Goal: Information Seeking & Learning: Check status

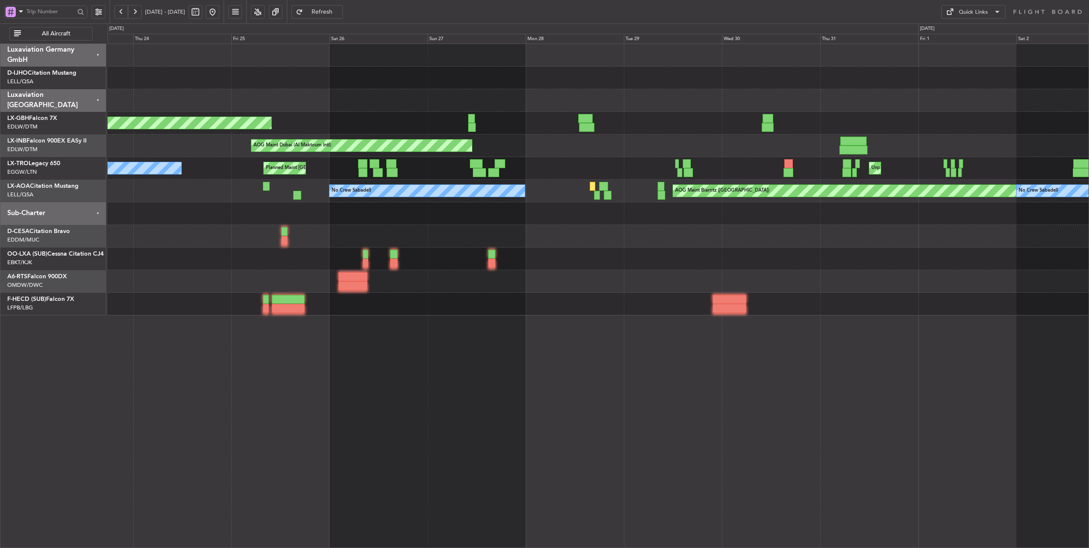
click at [340, 14] on span "Refresh" at bounding box center [322, 12] width 35 height 6
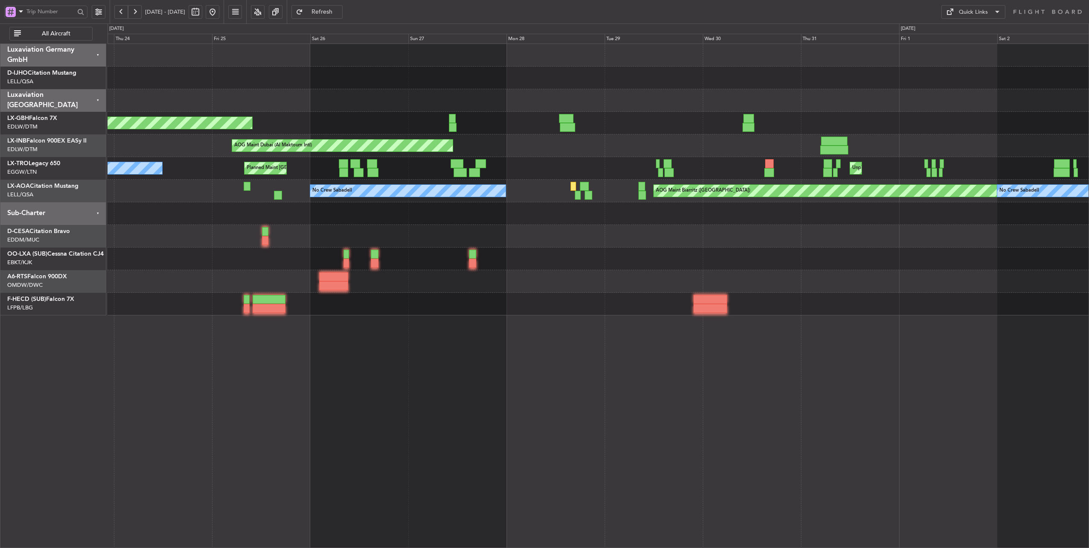
click at [499, 150] on div "AOG Maint Dubai (Al Maktoum Intl)" at bounding box center [597, 145] width 981 height 23
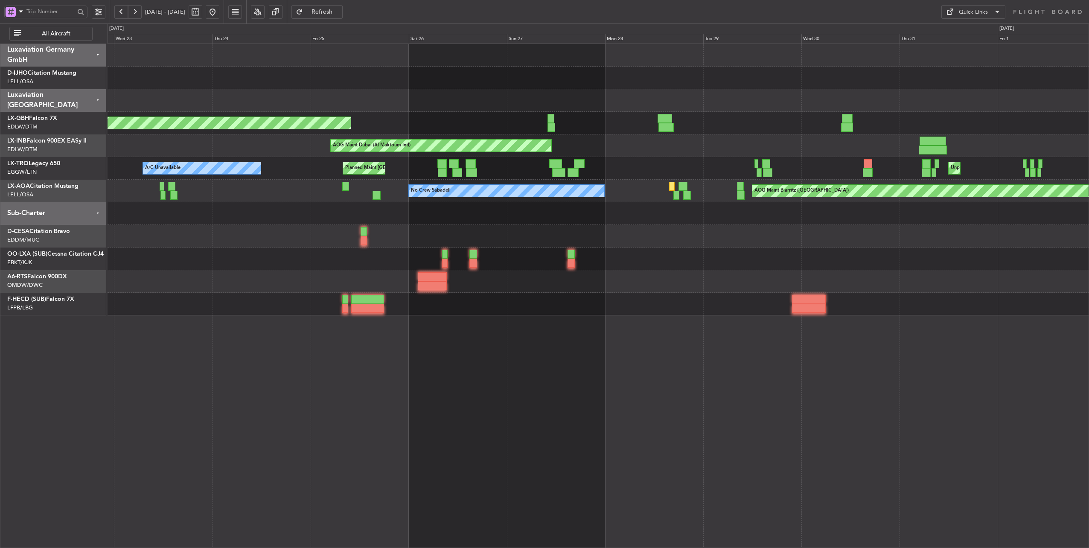
click at [557, 227] on div "Planned Maint [GEOGRAPHIC_DATA] ([GEOGRAPHIC_DATA]) AOG Maint [GEOGRAPHIC_DATA]…" at bounding box center [597, 179] width 981 height 271
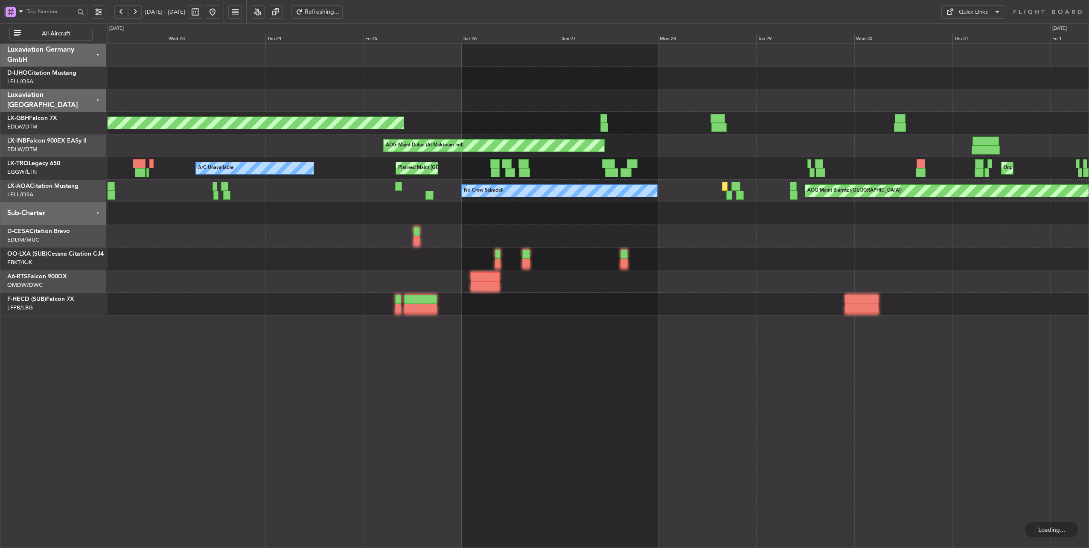
click at [219, 11] on button at bounding box center [213, 12] width 14 height 14
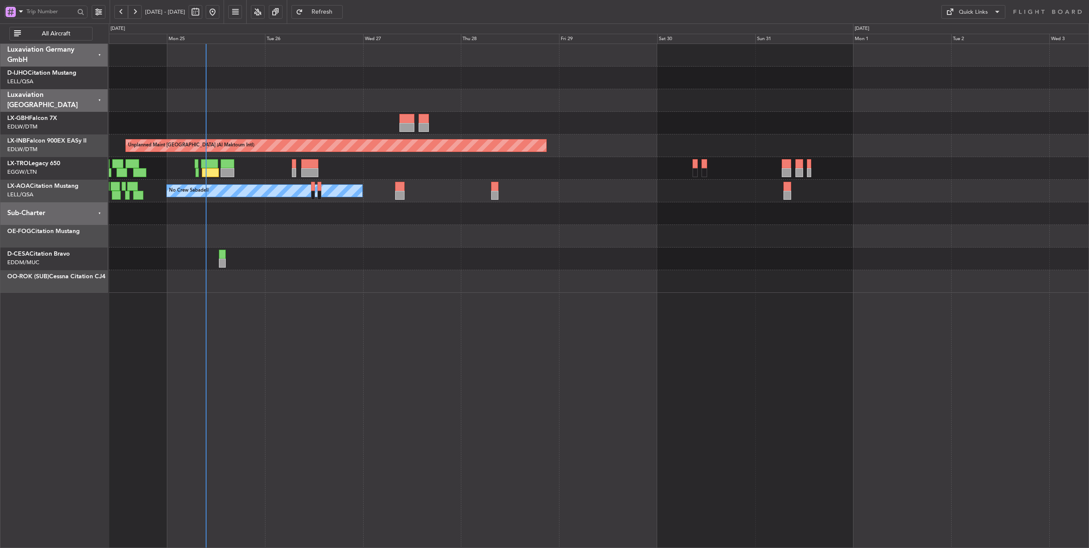
click at [362, 228] on div "Unplanned Maint [GEOGRAPHIC_DATA] (Al Maktoum Intl) Planned Maint [GEOGRAPHIC_D…" at bounding box center [599, 168] width 980 height 249
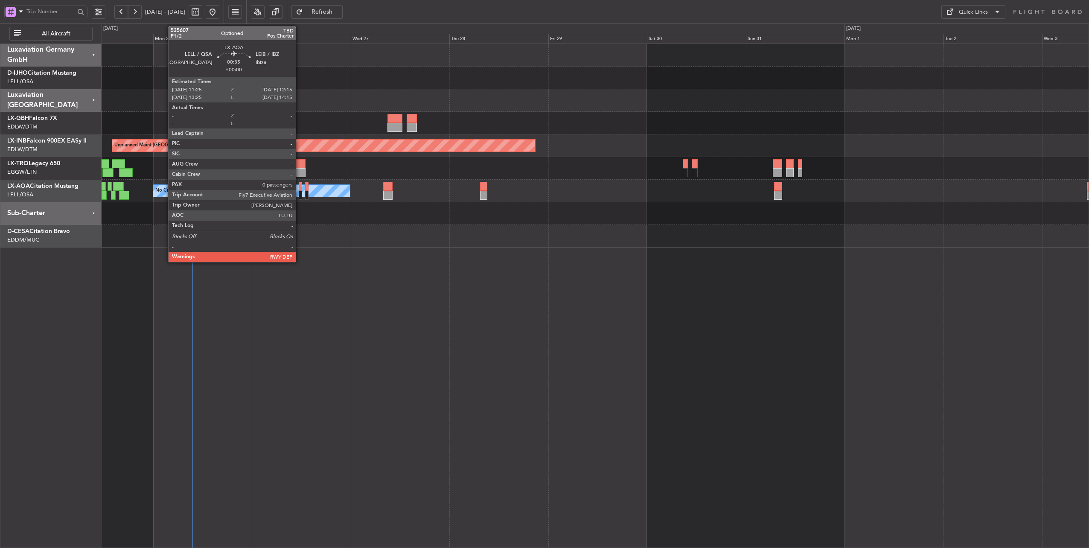
click at [300, 189] on div at bounding box center [301, 186] width 4 height 9
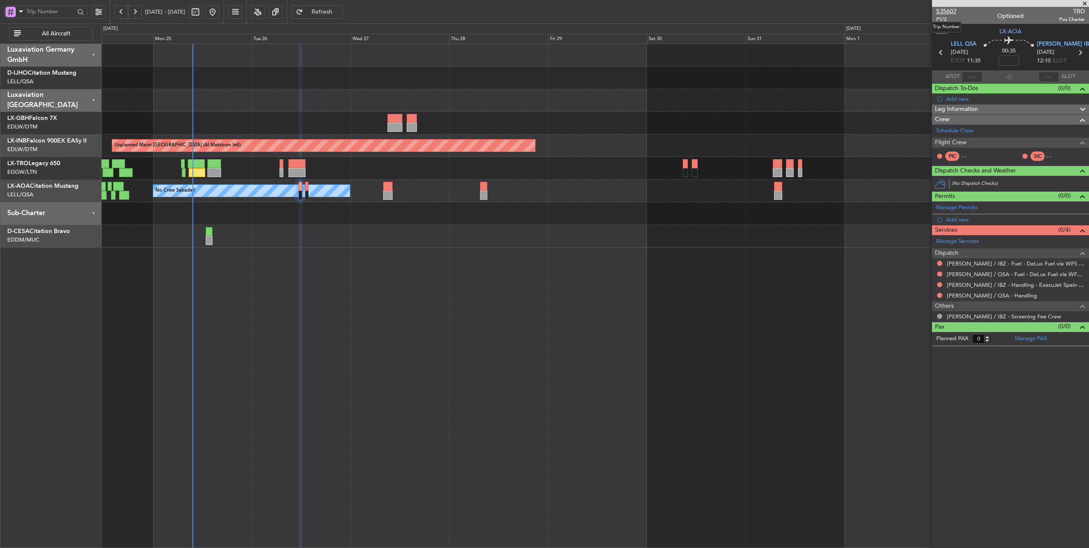
click at [951, 10] on span "535607" at bounding box center [946, 11] width 20 height 9
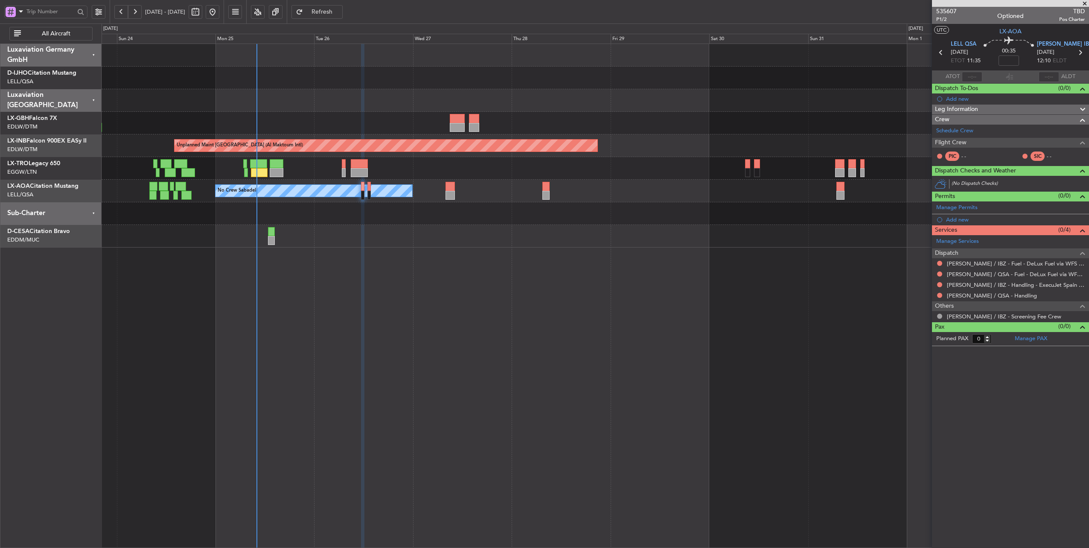
click at [390, 217] on div at bounding box center [595, 213] width 987 height 23
click at [368, 212] on div at bounding box center [595, 213] width 987 height 23
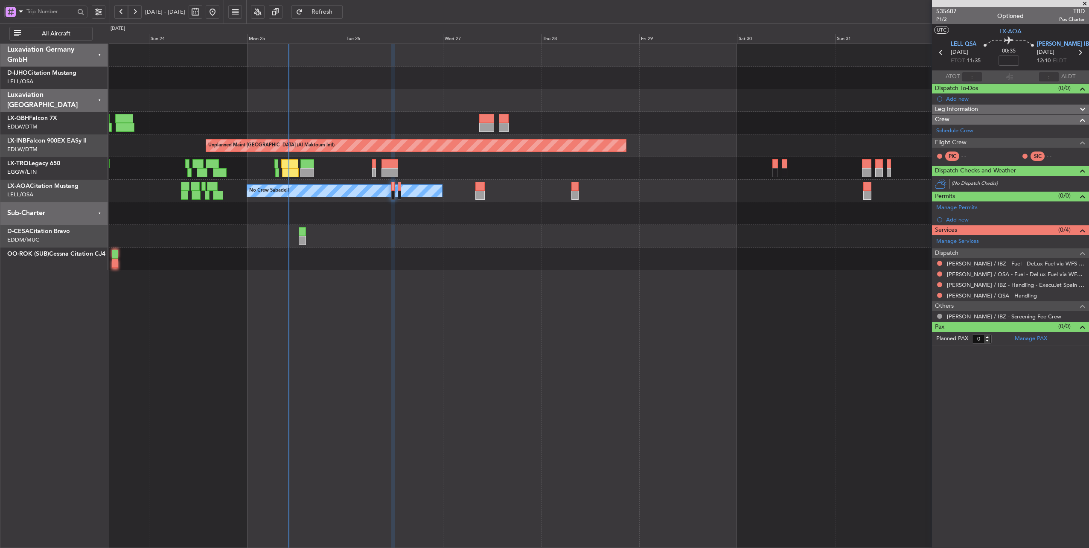
click at [343, 16] on button "Refresh" at bounding box center [316, 12] width 51 height 14
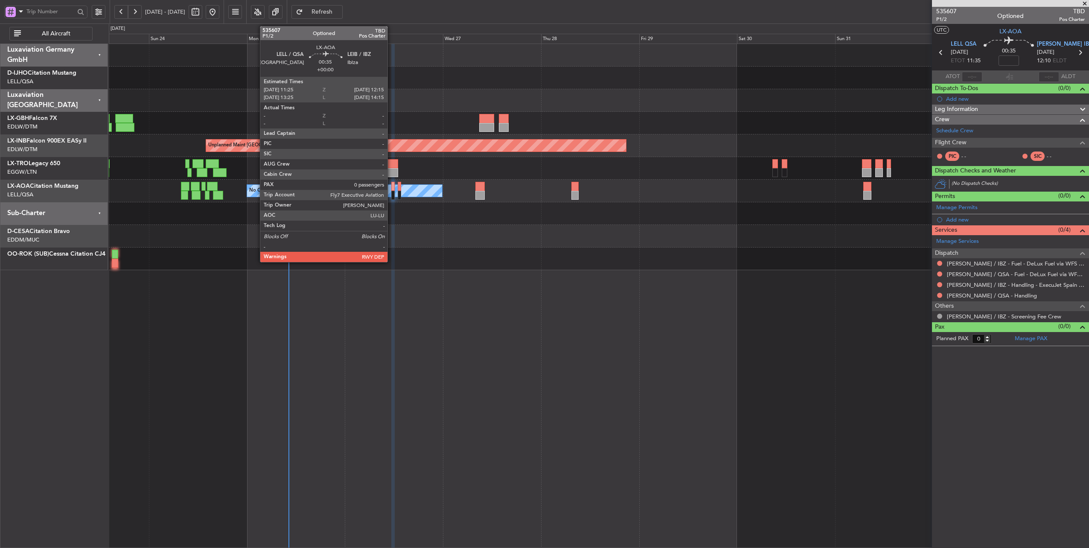
click at [392, 191] on div at bounding box center [392, 195] width 3 height 9
click at [400, 185] on div at bounding box center [399, 186] width 3 height 9
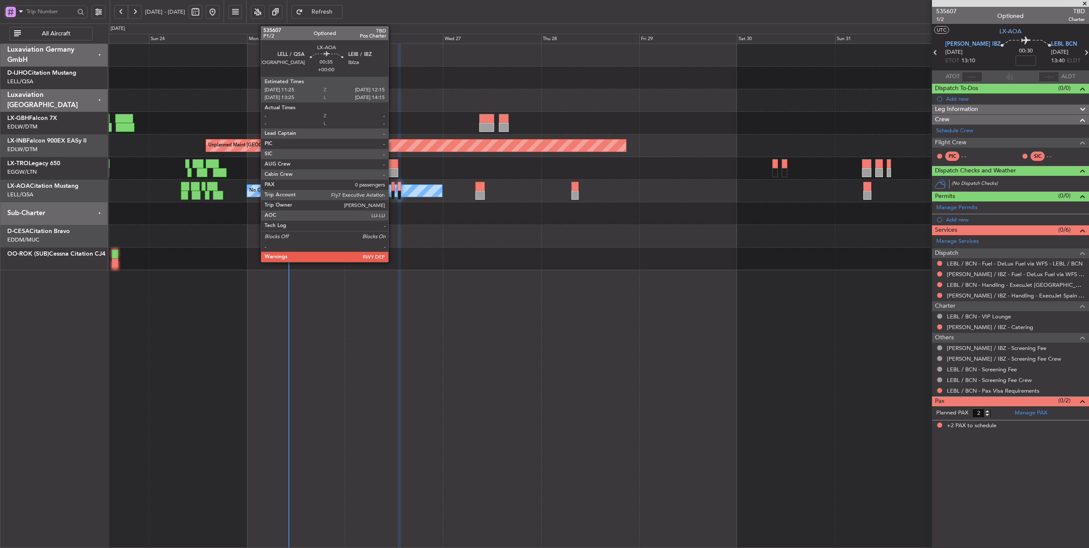
click at [392, 188] on div at bounding box center [392, 186] width 3 height 9
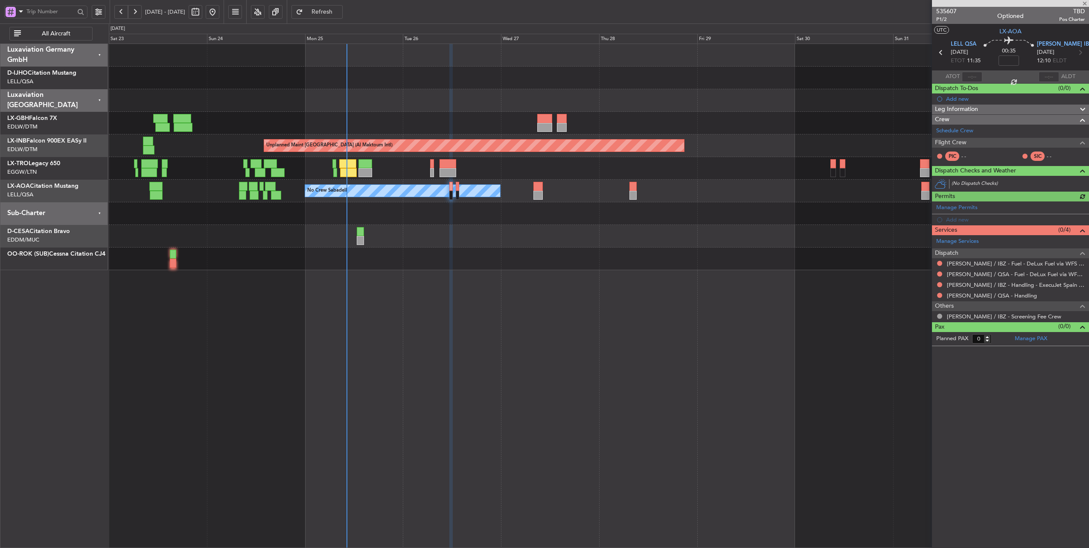
click at [408, 213] on div at bounding box center [599, 213] width 980 height 23
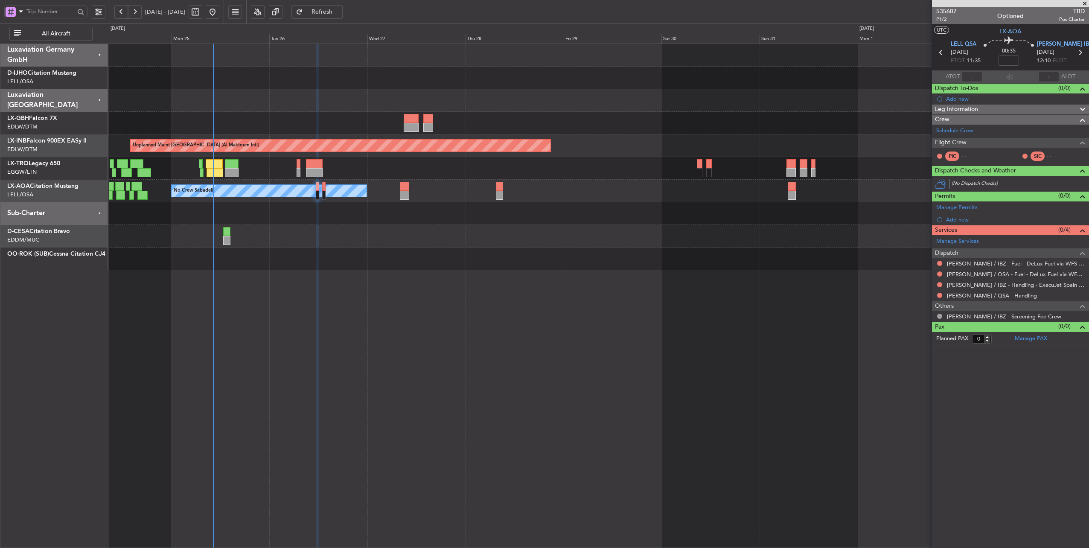
click at [394, 171] on div "Planned Maint [GEOGRAPHIC_DATA] ([GEOGRAPHIC_DATA])" at bounding box center [599, 168] width 980 height 23
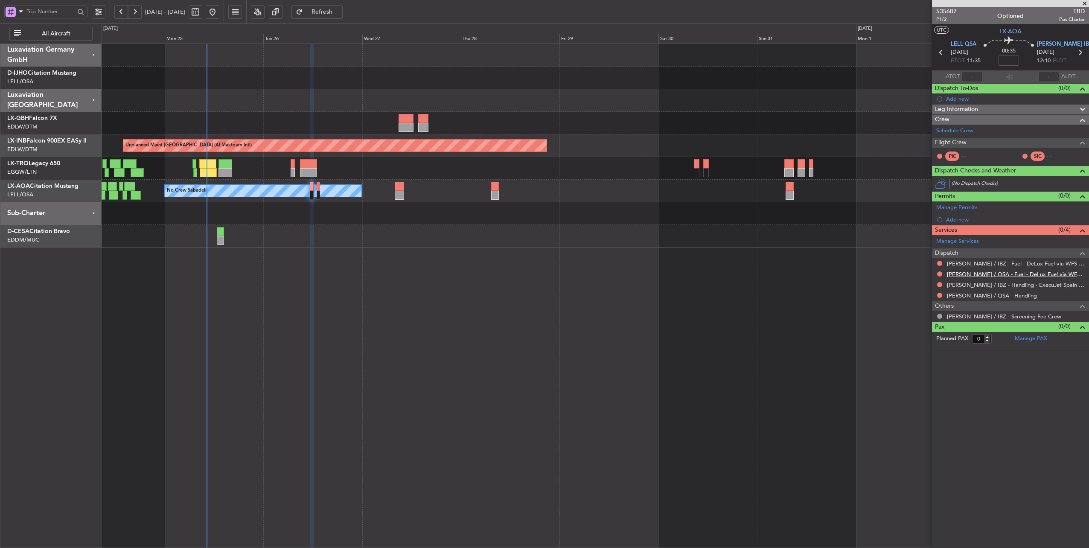
click at [1000, 272] on link "[PERSON_NAME] / QSA - Fuel - DeLux Fuel via WFS - [PERSON_NAME] / QSA" at bounding box center [1015, 273] width 138 height 7
click at [963, 44] on span "LELL QSA" at bounding box center [963, 44] width 26 height 9
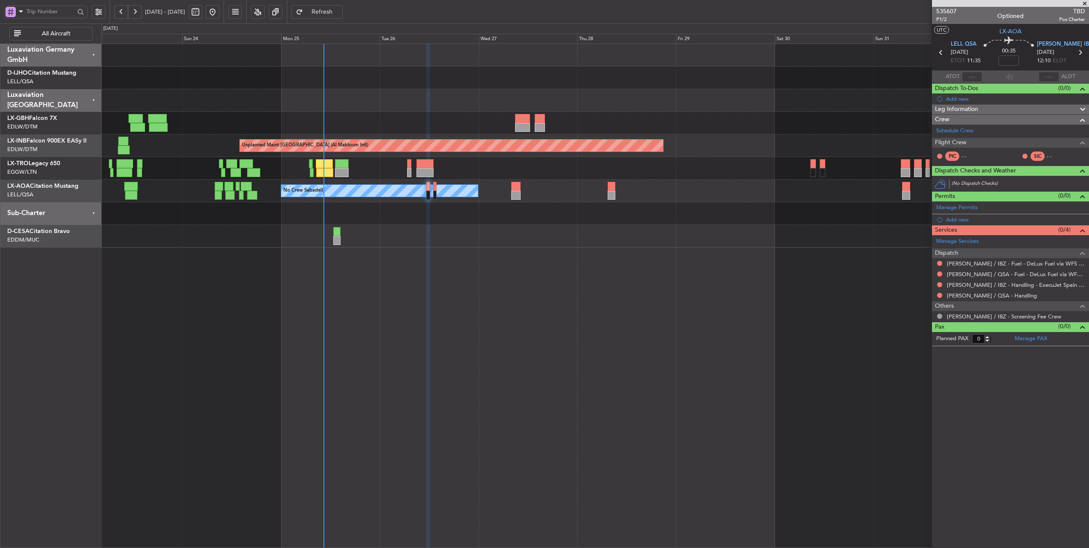
click at [375, 115] on div "Planned Maint Nice ([GEOGRAPHIC_DATA]) Unplanned Maint [GEOGRAPHIC_DATA] (Al Ma…" at bounding box center [595, 145] width 987 height 203
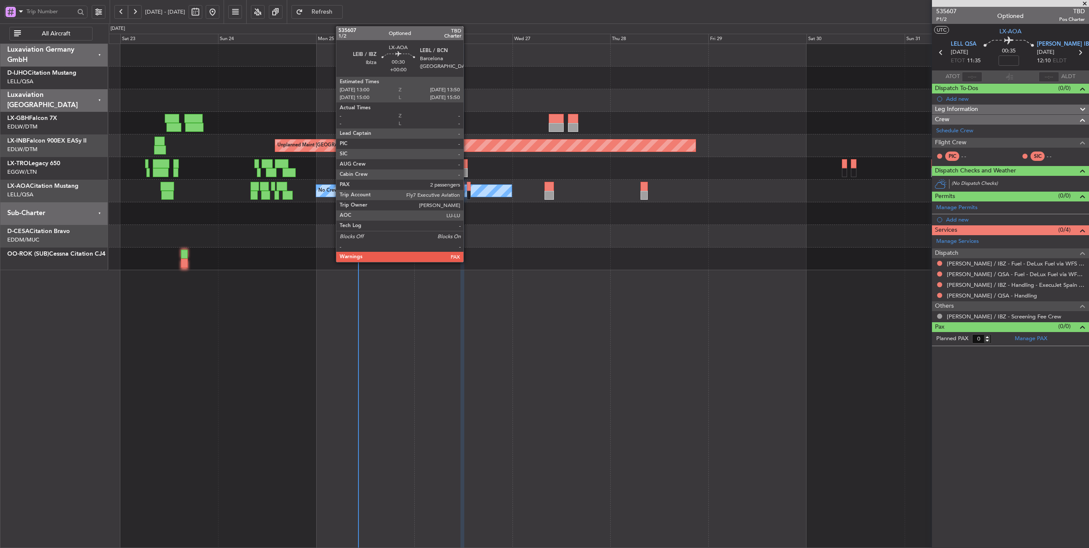
click at [467, 189] on div at bounding box center [468, 186] width 3 height 9
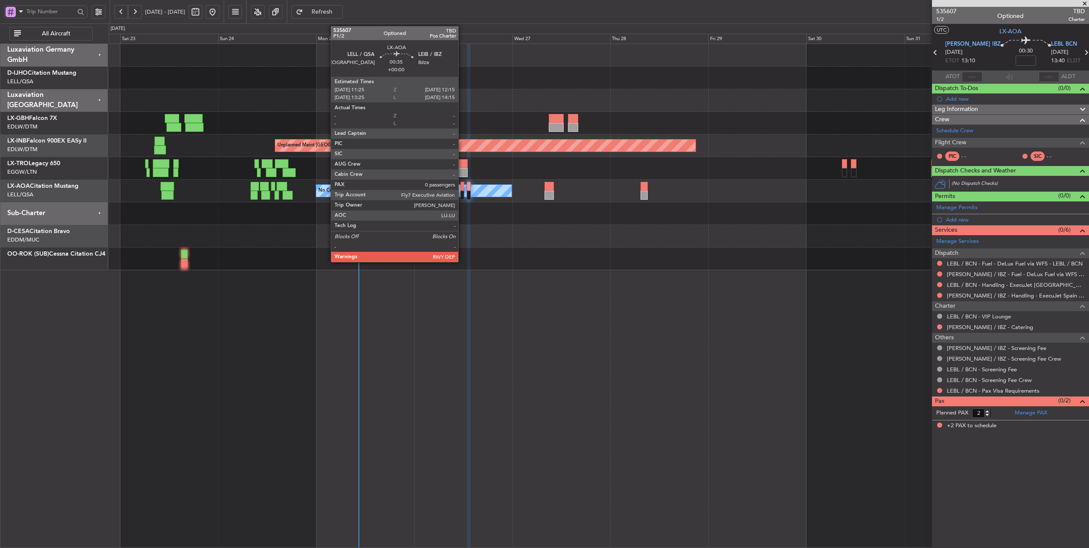
click at [462, 185] on div at bounding box center [461, 186] width 3 height 9
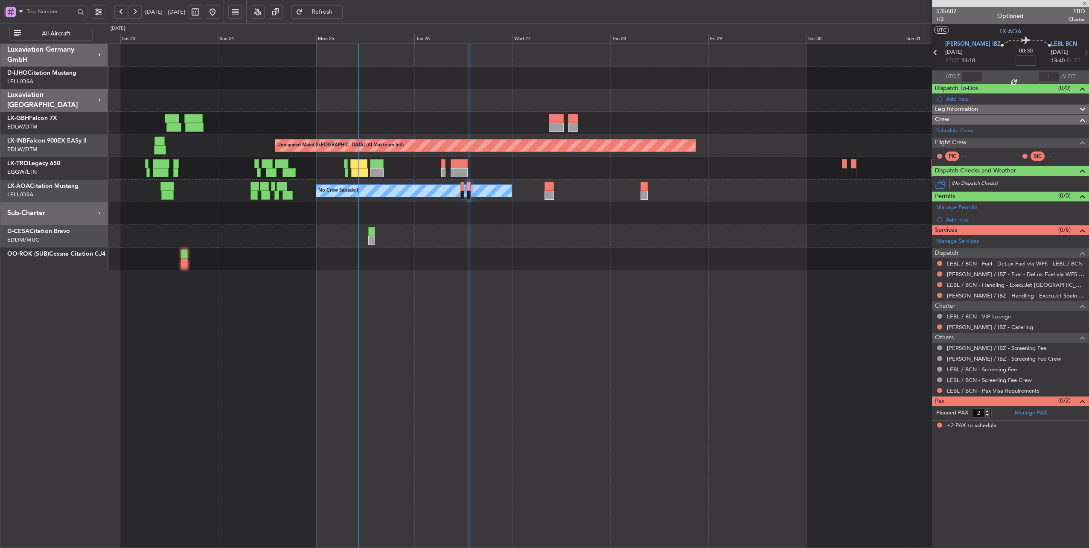
type input "0"
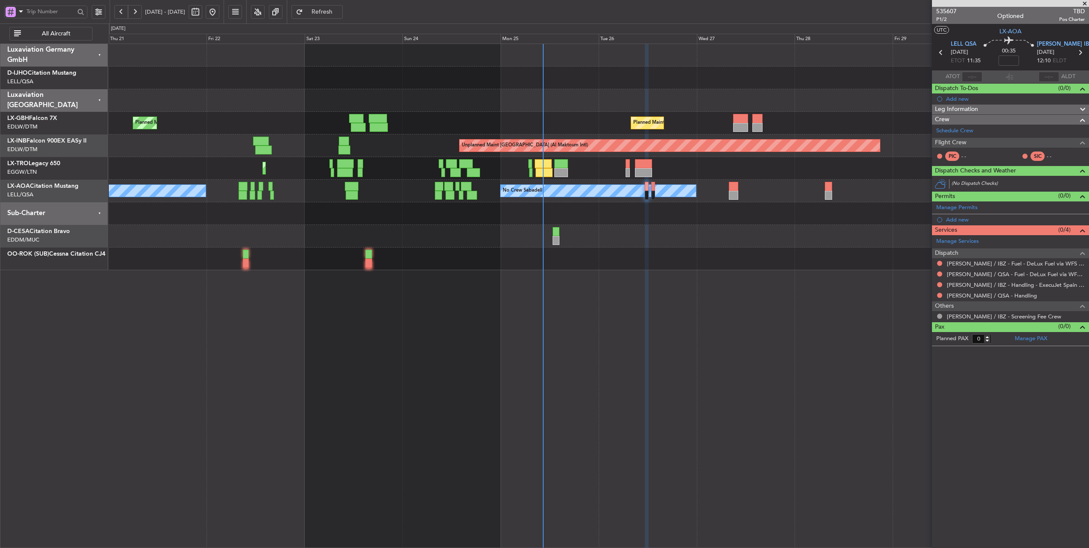
click at [485, 208] on div at bounding box center [599, 213] width 980 height 23
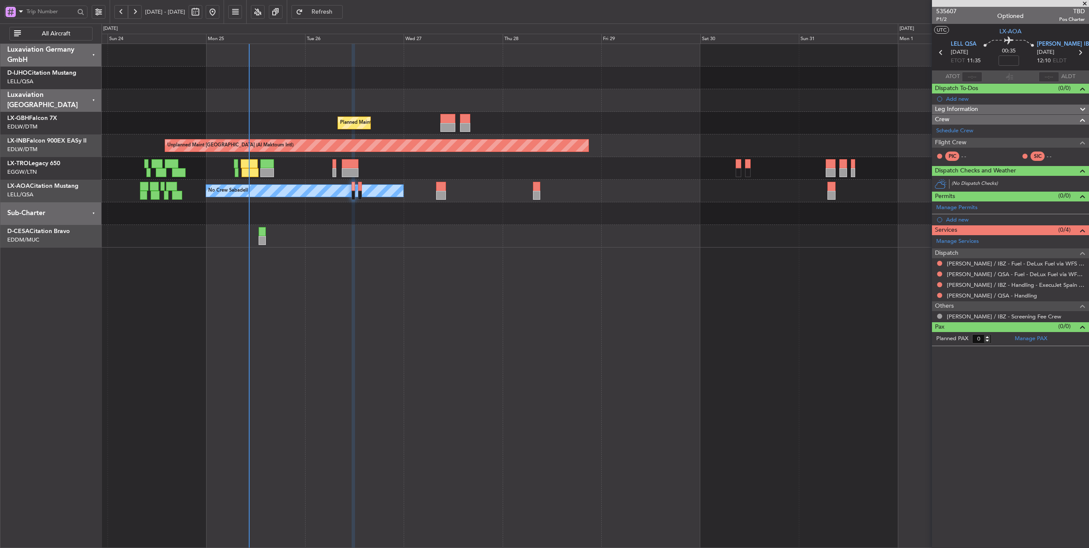
click at [315, 213] on div at bounding box center [595, 213] width 987 height 23
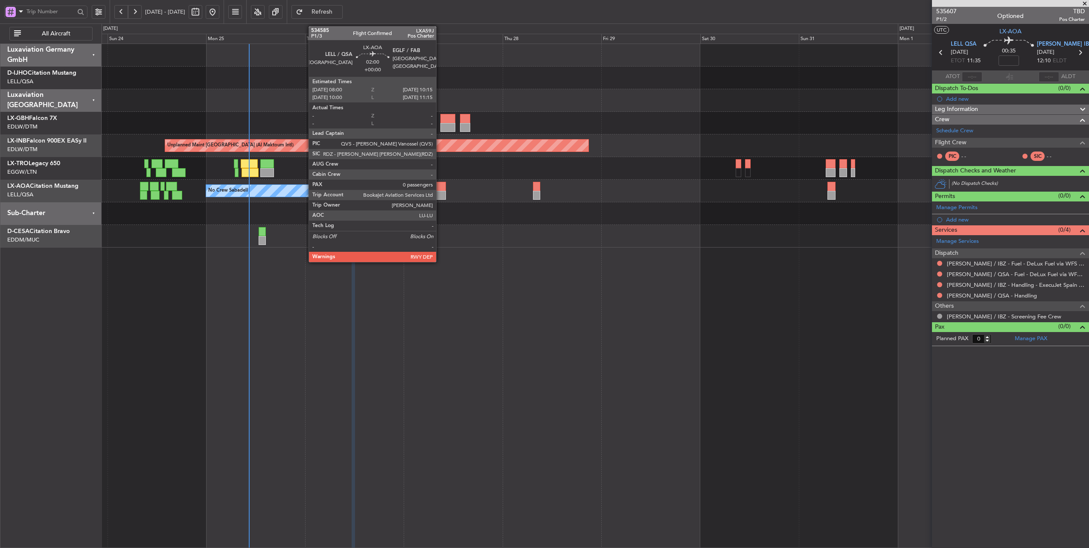
click at [440, 183] on div at bounding box center [440, 186] width 9 height 9
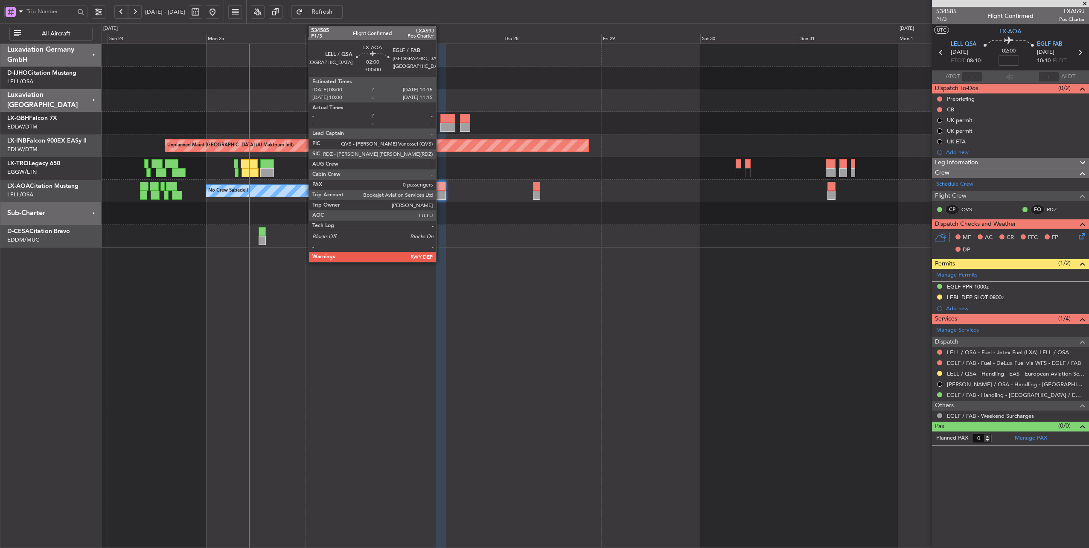
click at [440, 186] on div at bounding box center [440, 186] width 9 height 9
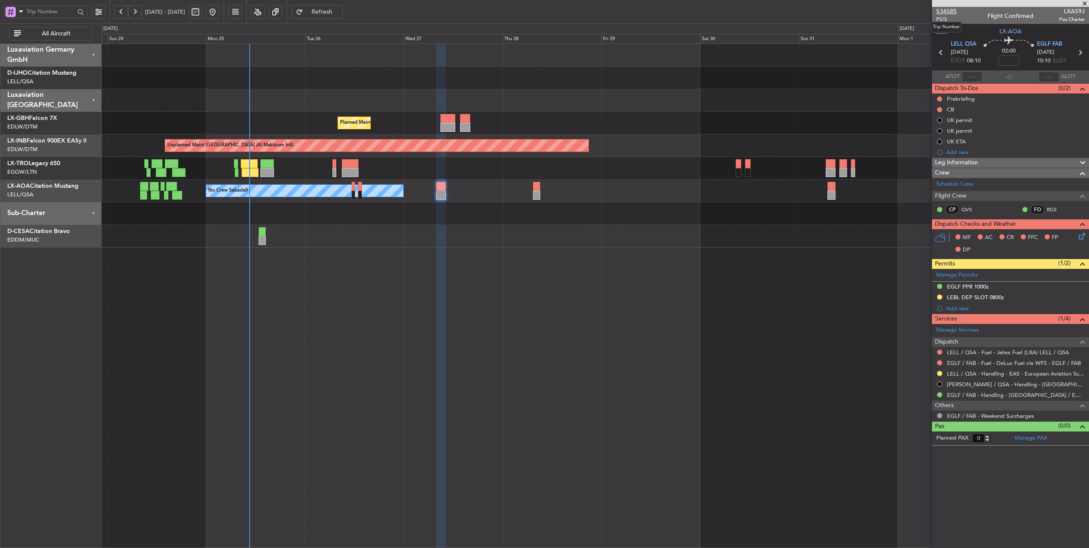
click at [952, 10] on span "534585" at bounding box center [946, 11] width 20 height 9
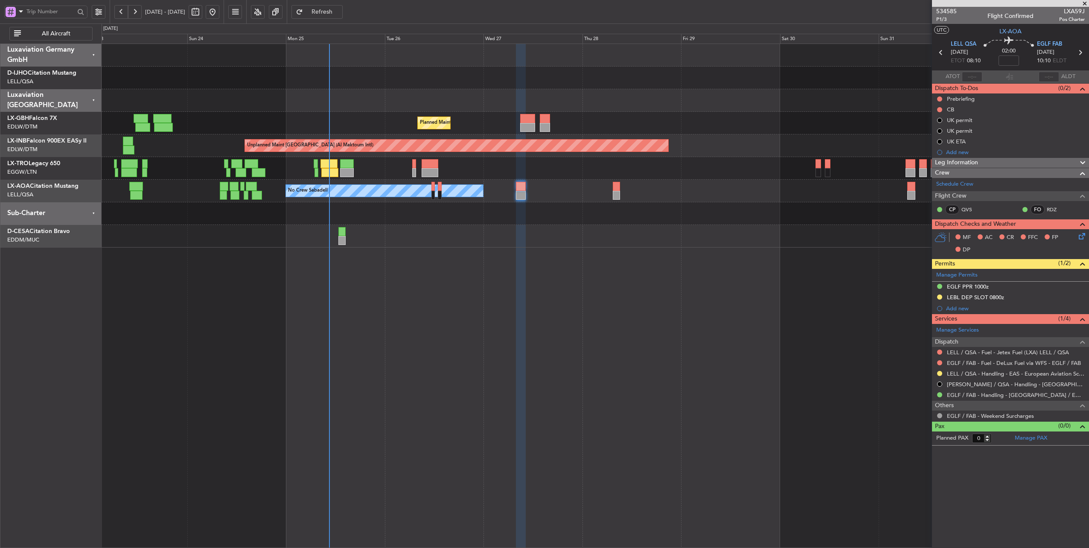
click at [420, 116] on div "Planned Maint Nice ([GEOGRAPHIC_DATA]) [GEOGRAPHIC_DATA] ([GEOGRAPHIC_DATA]) Un…" at bounding box center [595, 145] width 987 height 203
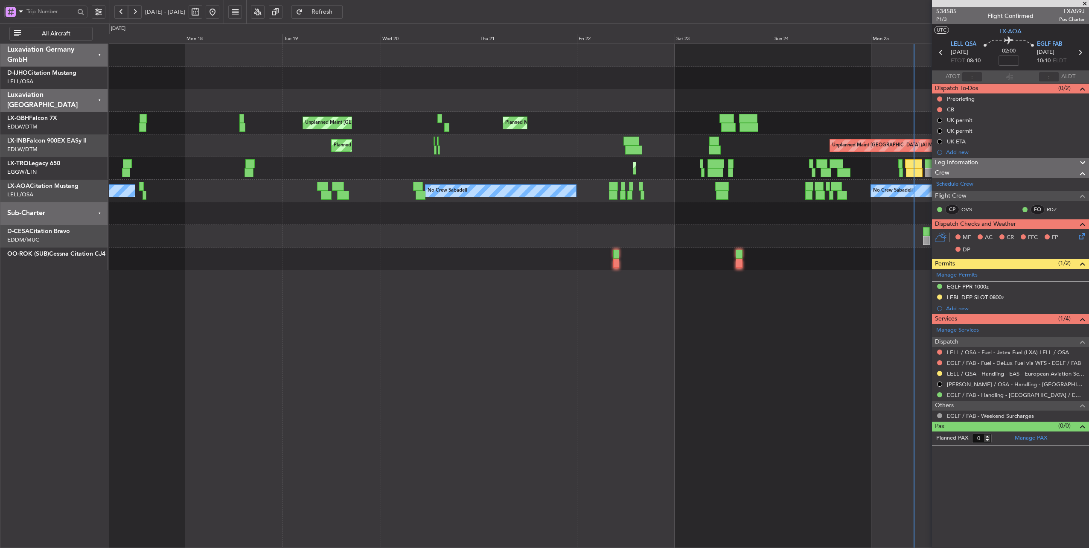
click at [767, 185] on div "Planned Maint Nice ([GEOGRAPHIC_DATA]) [GEOGRAPHIC_DATA] ([GEOGRAPHIC_DATA]) Un…" at bounding box center [599, 157] width 980 height 226
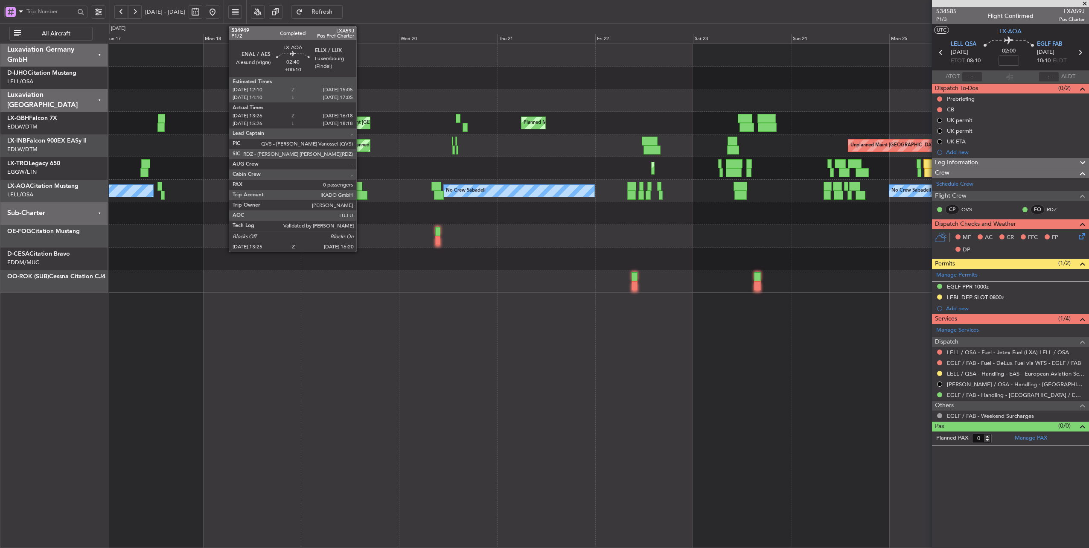
click at [360, 193] on div at bounding box center [361, 195] width 12 height 9
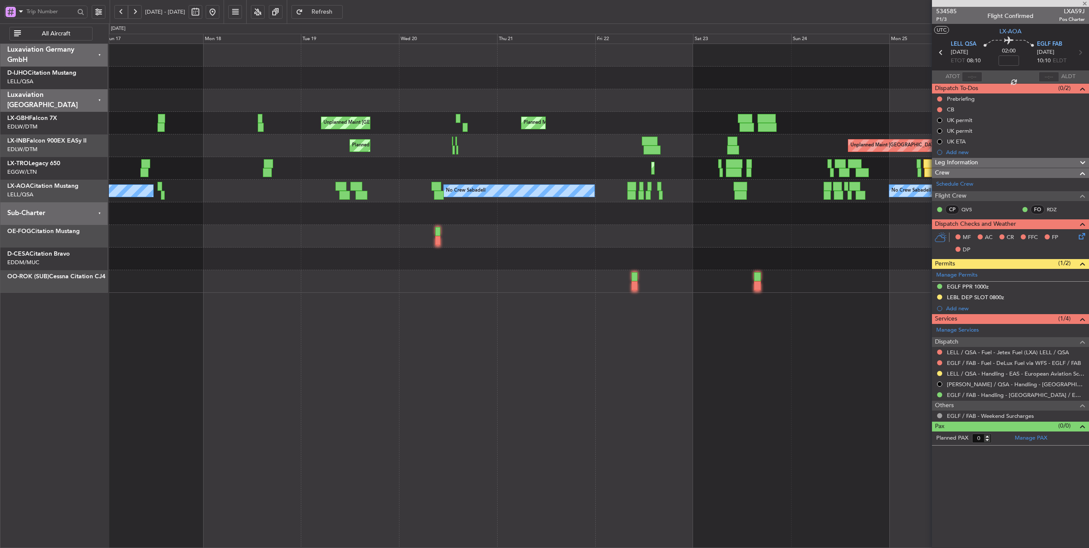
type input "+00:10"
type input "13:36"
type input "16:13"
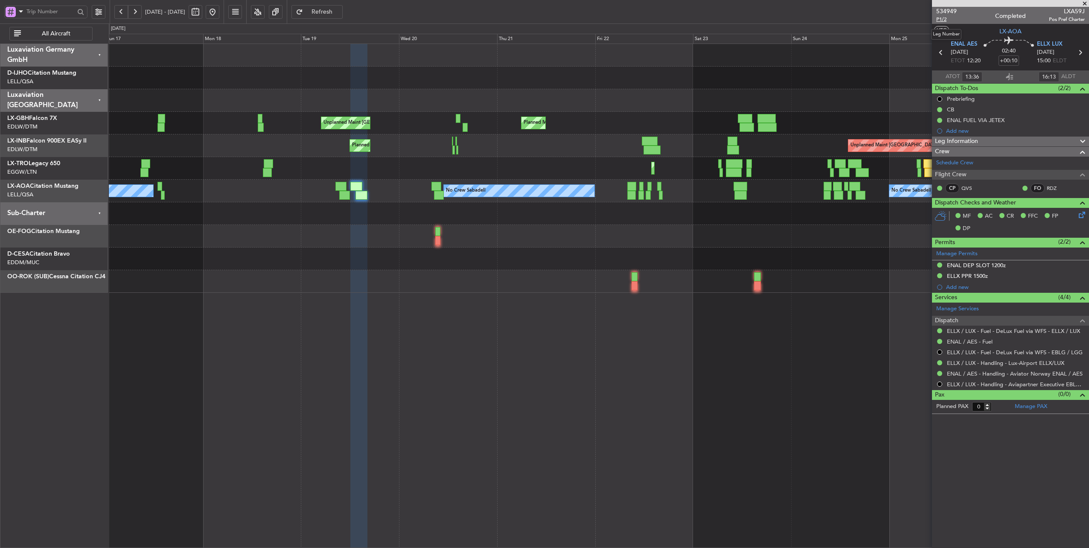
click at [944, 20] on span "P1/2" at bounding box center [946, 19] width 20 height 7
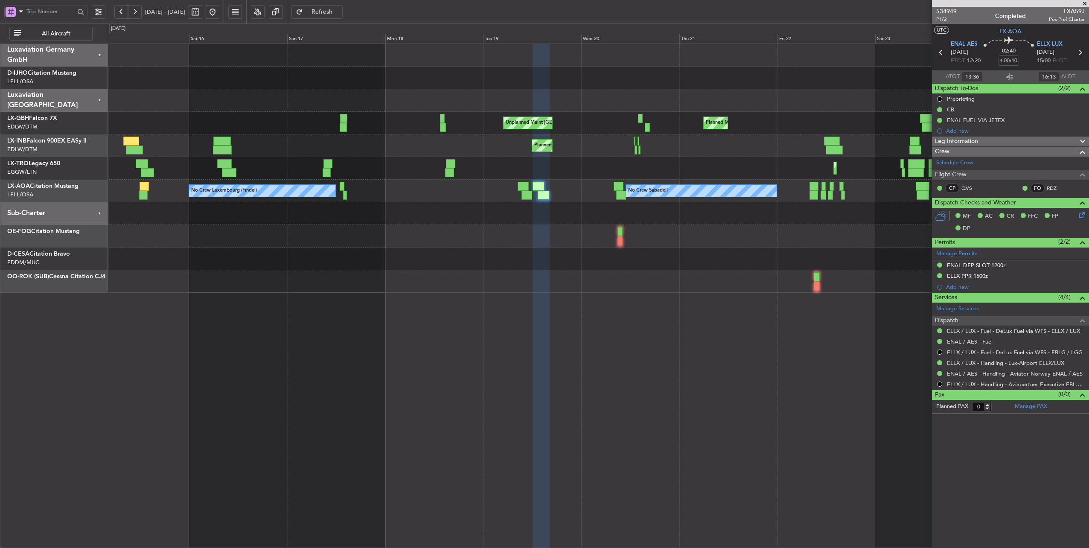
click at [439, 216] on div "Unplanned Maint [GEOGRAPHIC_DATA] ([GEOGRAPHIC_DATA]) [GEOGRAPHIC_DATA] ([GEOGR…" at bounding box center [599, 168] width 980 height 249
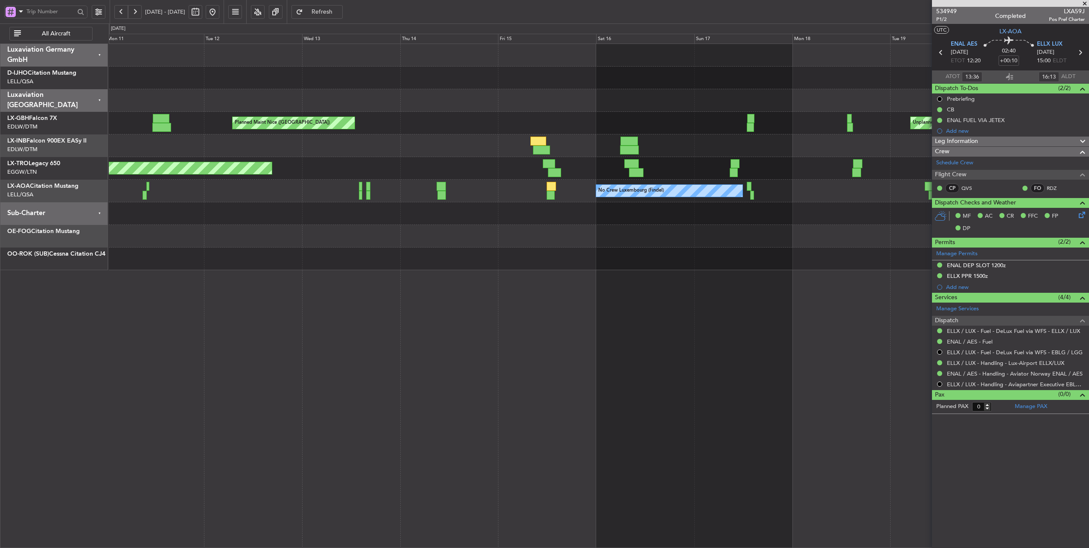
click at [643, 178] on div "Unplanned Maint [GEOGRAPHIC_DATA] ([GEOGRAPHIC_DATA]) [GEOGRAPHIC_DATA] ([GEOGR…" at bounding box center [599, 157] width 980 height 226
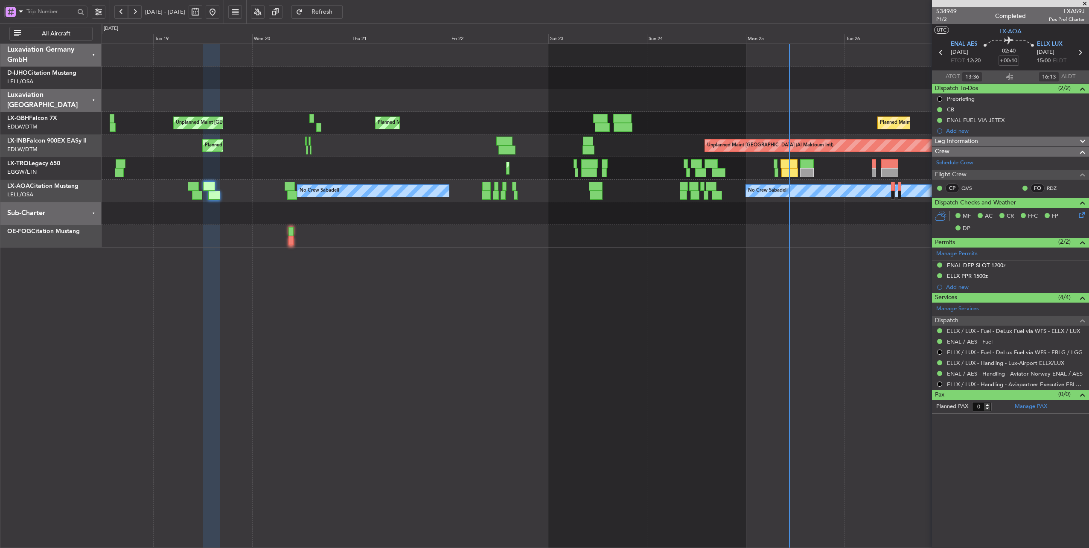
click at [12, 235] on div "Unplanned Maint [GEOGRAPHIC_DATA] ([GEOGRAPHIC_DATA]) [GEOGRAPHIC_DATA] ([GEOGR…" at bounding box center [544, 285] width 1089 height 524
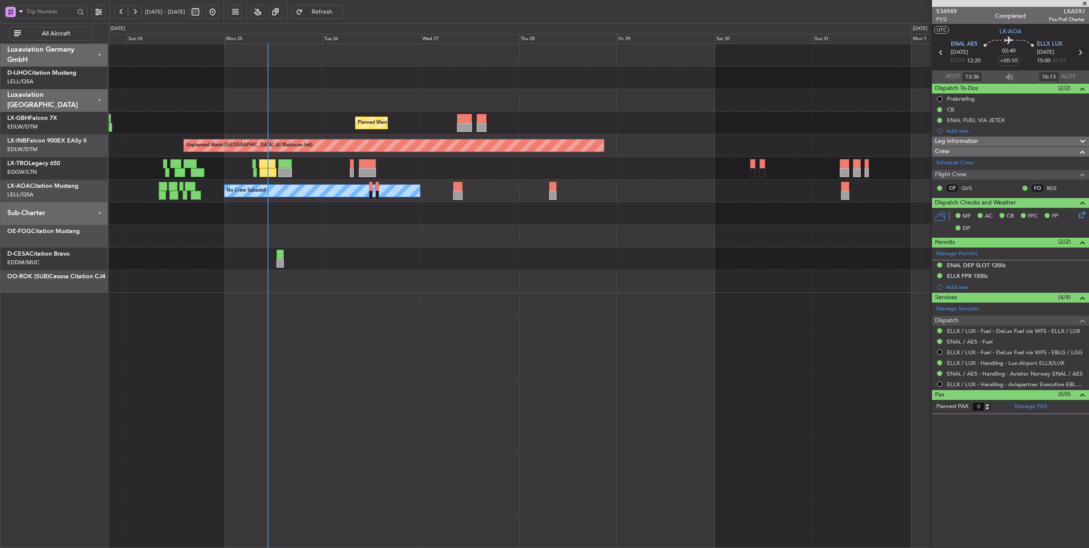
click at [311, 229] on div "Planned Maint Nice ([GEOGRAPHIC_DATA]) [GEOGRAPHIC_DATA] ([GEOGRAPHIC_DATA]) Un…" at bounding box center [599, 168] width 980 height 249
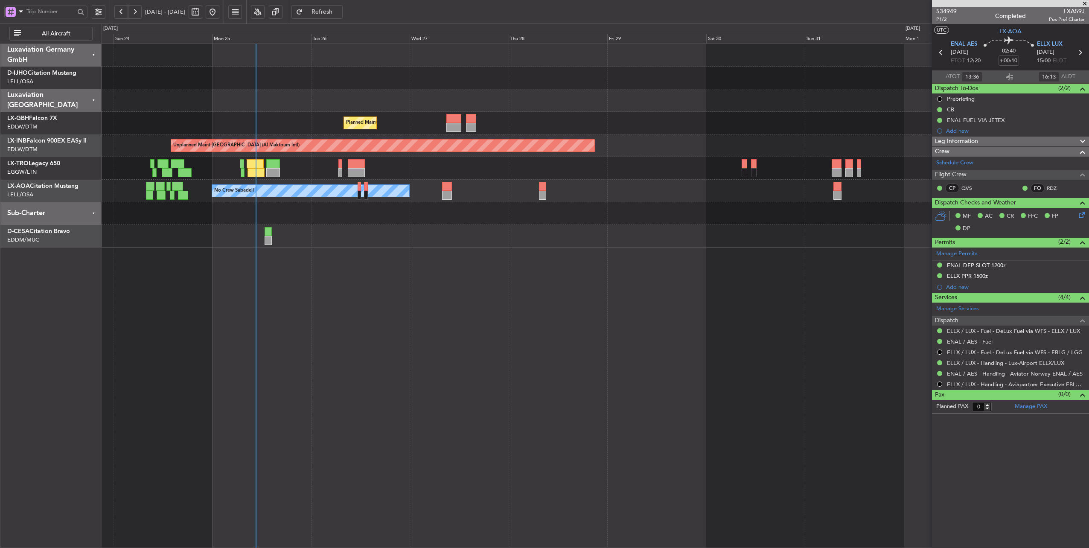
click at [334, 14] on span "Refresh" at bounding box center [322, 12] width 35 height 6
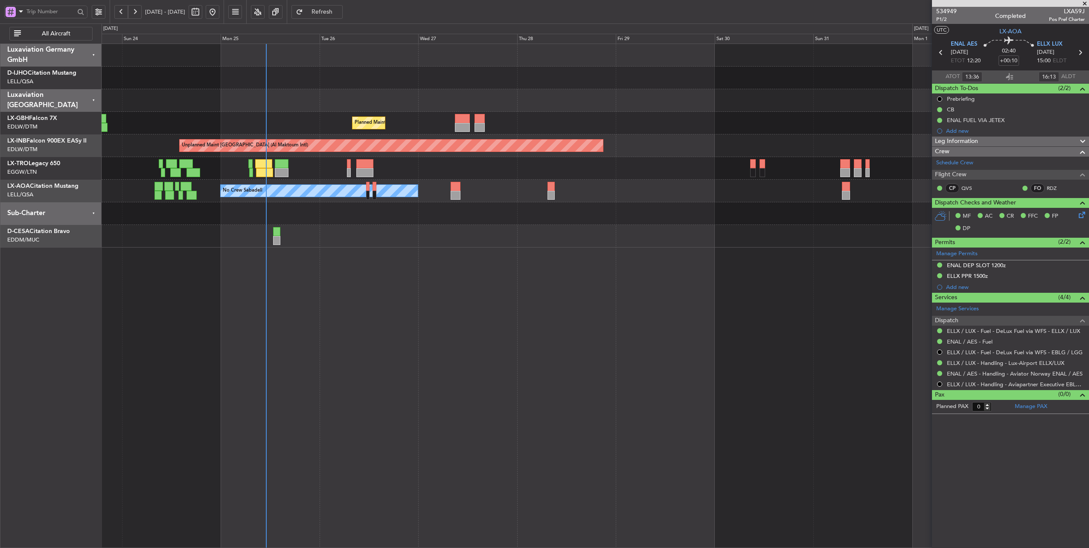
click at [325, 222] on div at bounding box center [595, 213] width 987 height 23
